Goal: Task Accomplishment & Management: Complete application form

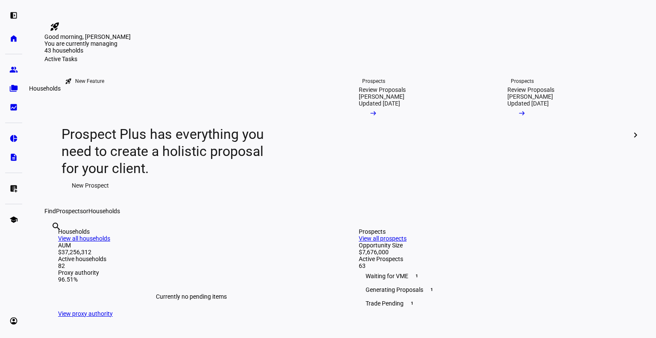
click at [7, 86] on link "folder_copy Households" at bounding box center [13, 88] width 17 height 17
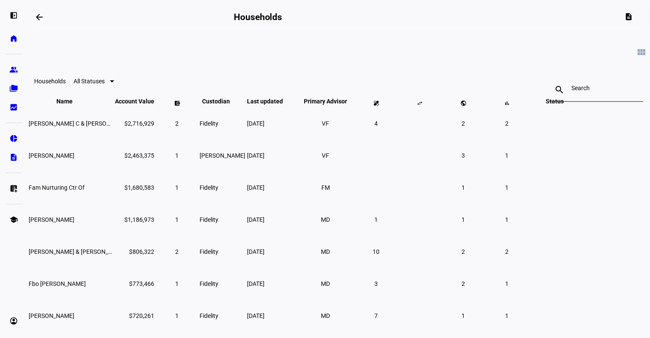
click at [571, 91] on input at bounding box center [596, 88] width 50 height 7
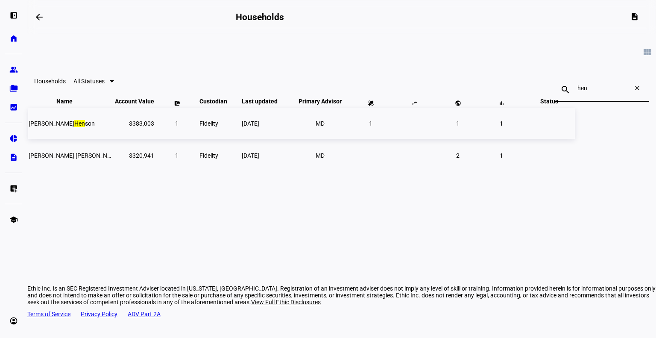
type input "hen"
click at [114, 134] on td "[PERSON_NAME] son" at bounding box center [70, 123] width 85 height 31
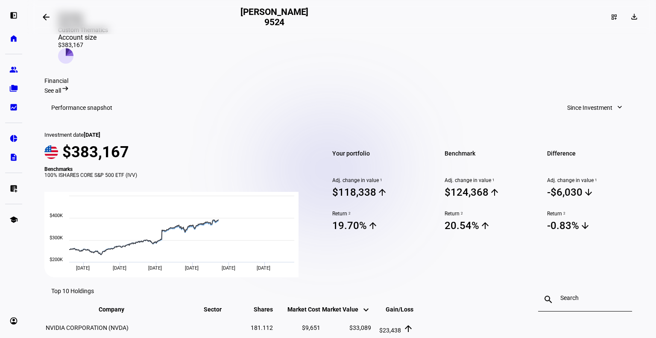
scroll to position [236, 0]
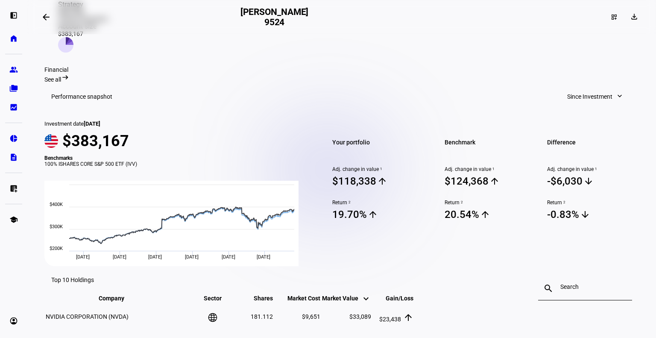
click at [582, 88] on span "Since Investment" at bounding box center [590, 96] width 45 height 17
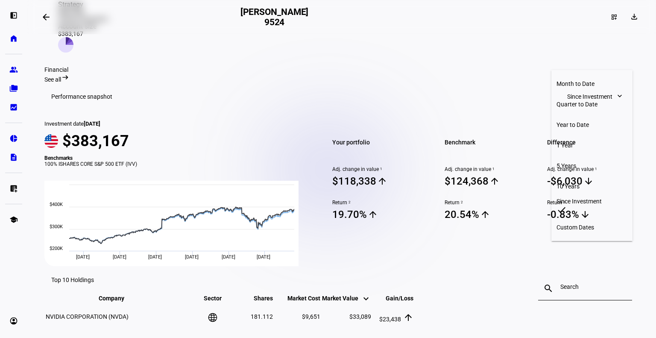
click at [578, 121] on div "Year to Date" at bounding box center [592, 124] width 71 height 7
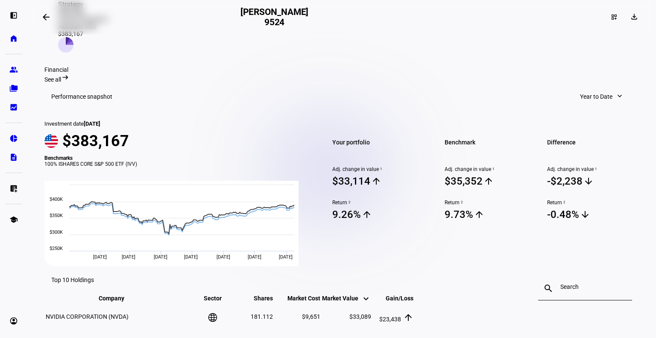
click at [614, 88] on span at bounding box center [602, 96] width 61 height 17
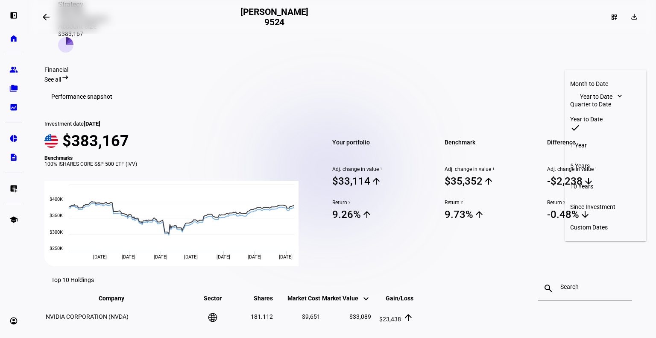
click at [607, 203] on div "Since Investment" at bounding box center [606, 206] width 71 height 7
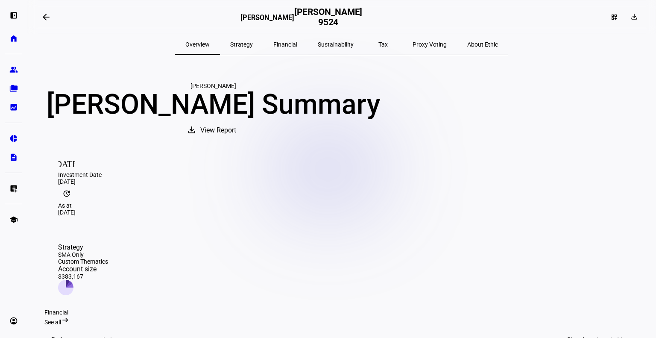
scroll to position [1, 0]
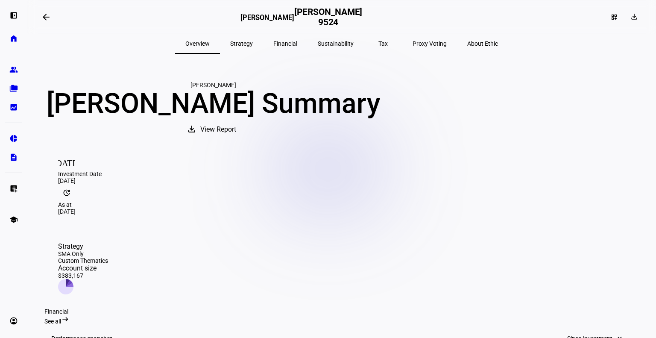
click at [253, 37] on span "Strategy" at bounding box center [241, 43] width 23 height 21
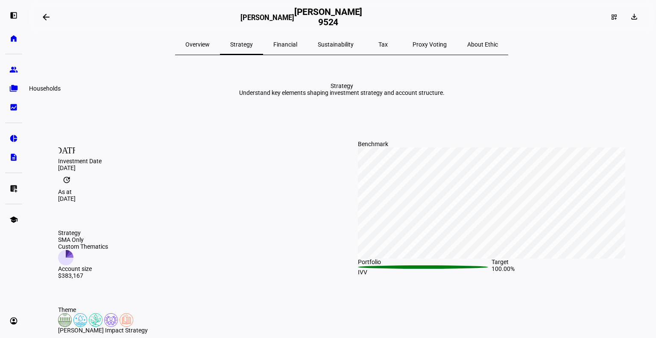
click at [12, 82] on link "folder_copy Households" at bounding box center [13, 88] width 17 height 17
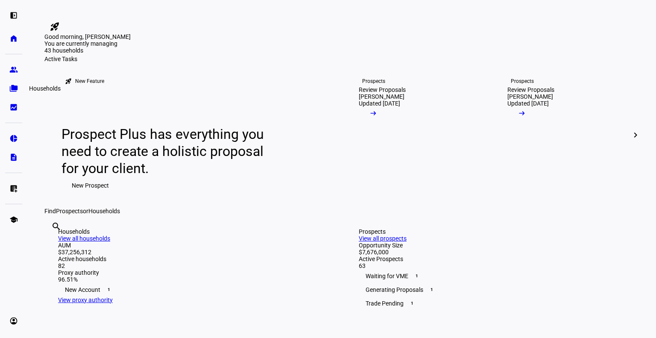
click at [18, 88] on link "folder_copy Households" at bounding box center [13, 88] width 17 height 17
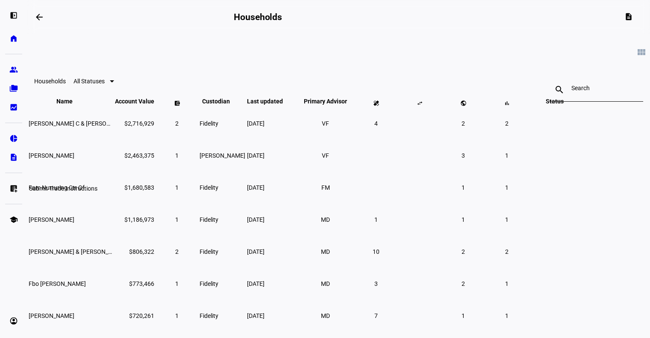
click at [10, 188] on eth-mat-symbol "list_alt_add" at bounding box center [13, 188] width 9 height 9
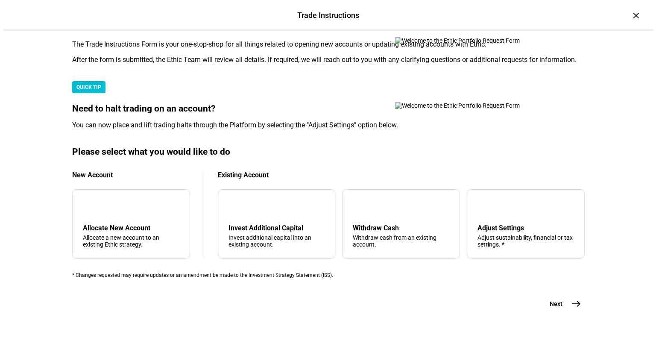
scroll to position [257, 0]
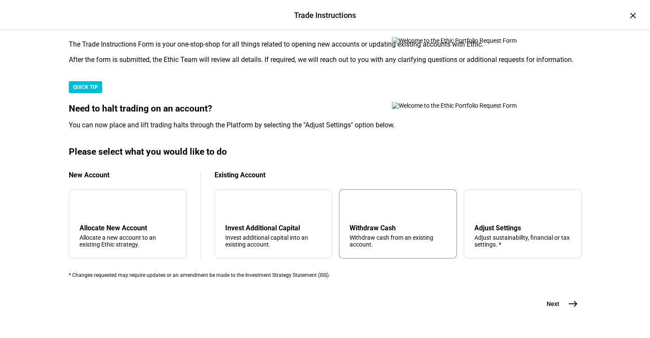
click at [388, 234] on div "Withdraw cash from an existing account." at bounding box center [398, 241] width 97 height 14
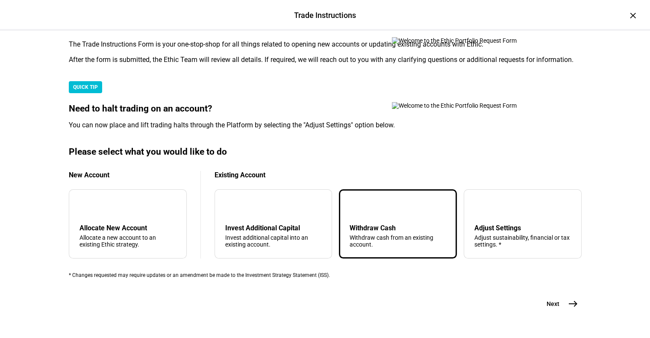
click at [560, 295] on button "Next east" at bounding box center [558, 303] width 45 height 17
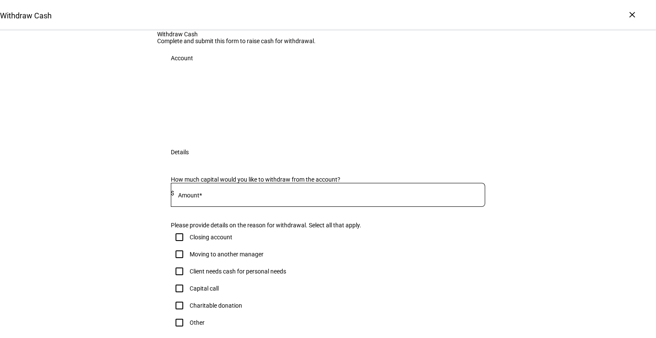
scroll to position [136, 0]
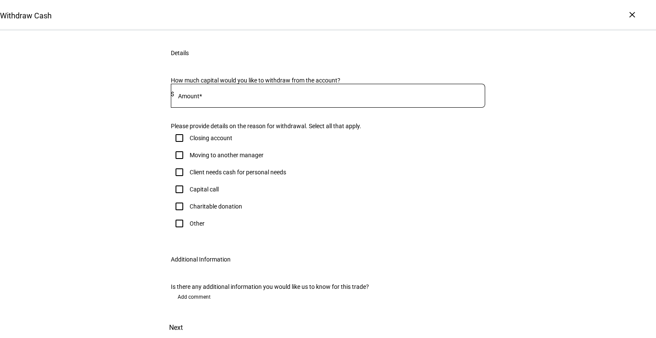
click at [223, 97] on input at bounding box center [329, 94] width 311 height 7
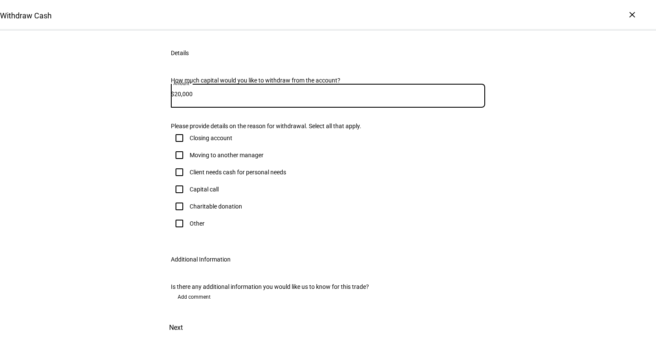
scroll to position [217, 0]
type input "20,000"
click at [177, 147] on input "Moving to another manager" at bounding box center [179, 155] width 17 height 17
checkbox input "true"
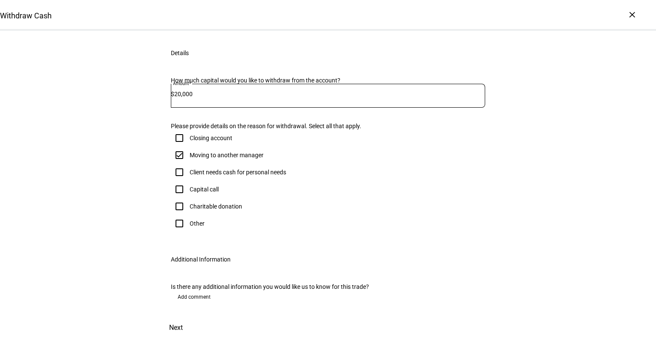
scroll to position [262, 0]
click at [183, 318] on span "Next" at bounding box center [176, 328] width 14 height 21
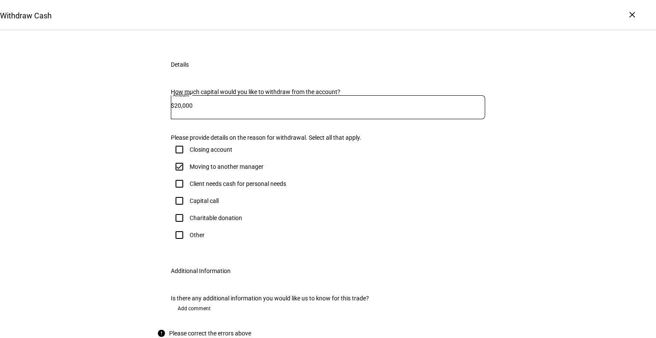
scroll to position [75, 0]
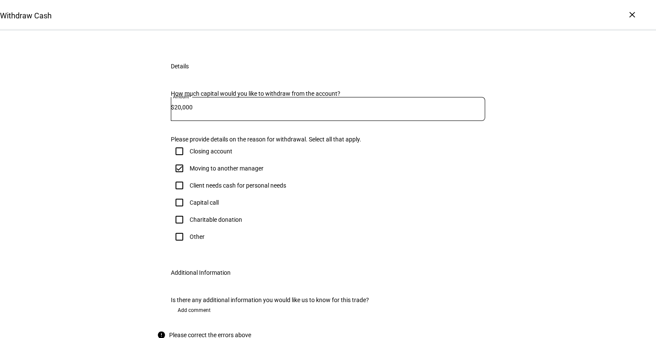
click at [243, 21] on input "Number" at bounding box center [328, 17] width 315 height 7
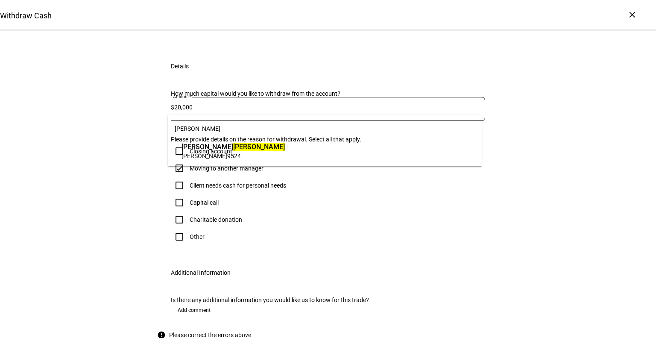
type input "[PERSON_NAME]"
click at [236, 145] on span "[PERSON_NAME]" at bounding box center [233, 147] width 103 height 10
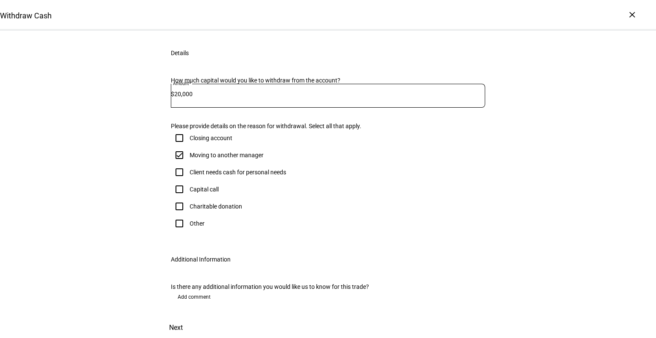
scroll to position [284, 0]
click at [183, 318] on span "Next" at bounding box center [176, 328] width 14 height 21
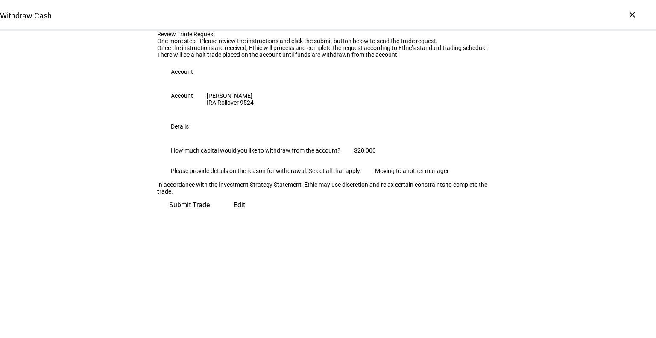
scroll to position [73, 0]
click at [210, 215] on span "Submit Trade" at bounding box center [189, 205] width 41 height 21
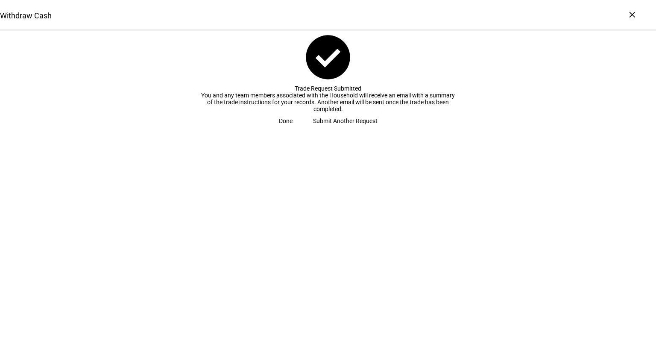
click at [293, 129] on span "Done" at bounding box center [286, 120] width 14 height 17
